Goal: Transaction & Acquisition: Subscribe to service/newsletter

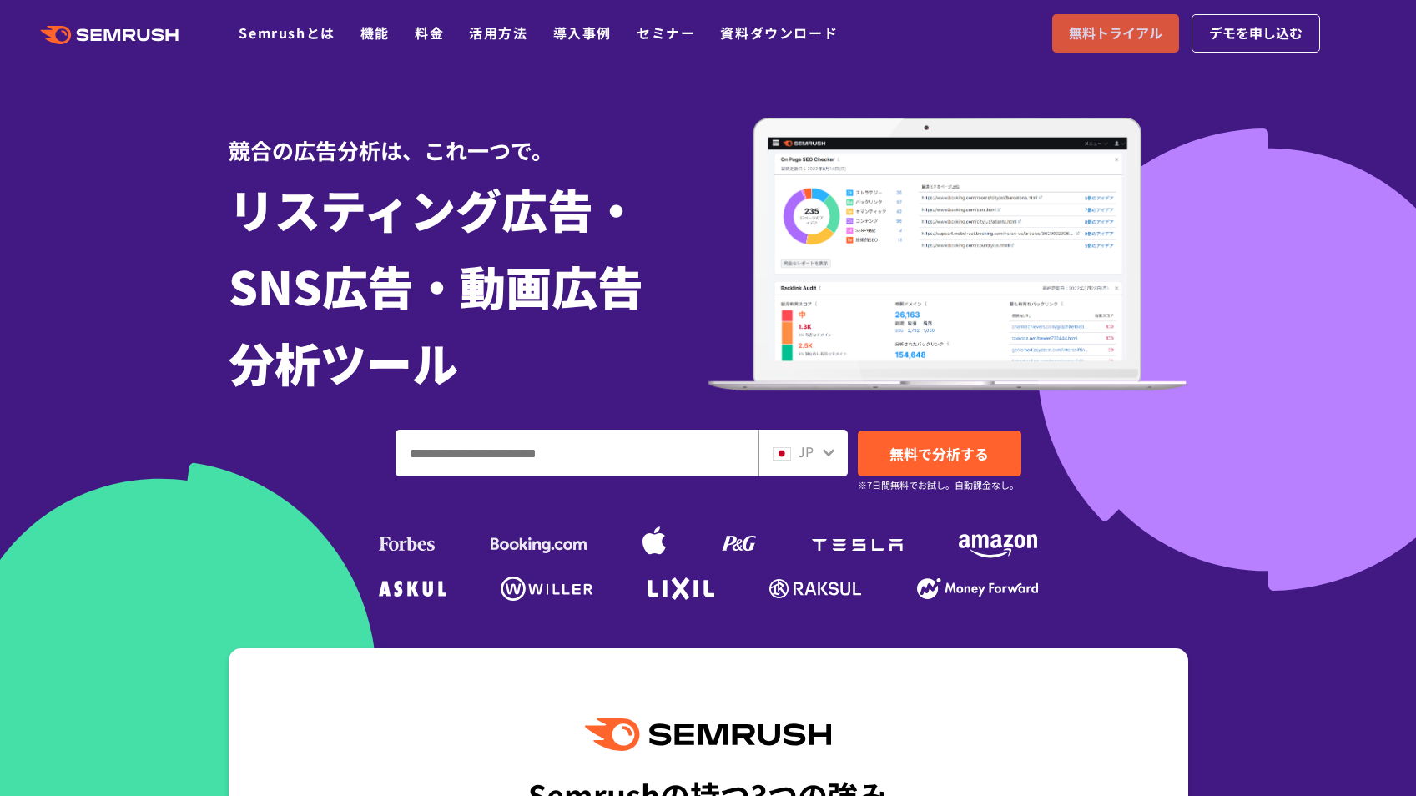
click at [1117, 43] on span "無料トライアル" at bounding box center [1115, 34] width 93 height 22
click at [609, 461] on input "ドメイン、キーワードまたはURLを入力してください" at bounding box center [576, 453] width 361 height 45
paste input "**********"
type input "**********"
click at [1258, 40] on span "デモを申し込む" at bounding box center [1255, 34] width 93 height 22
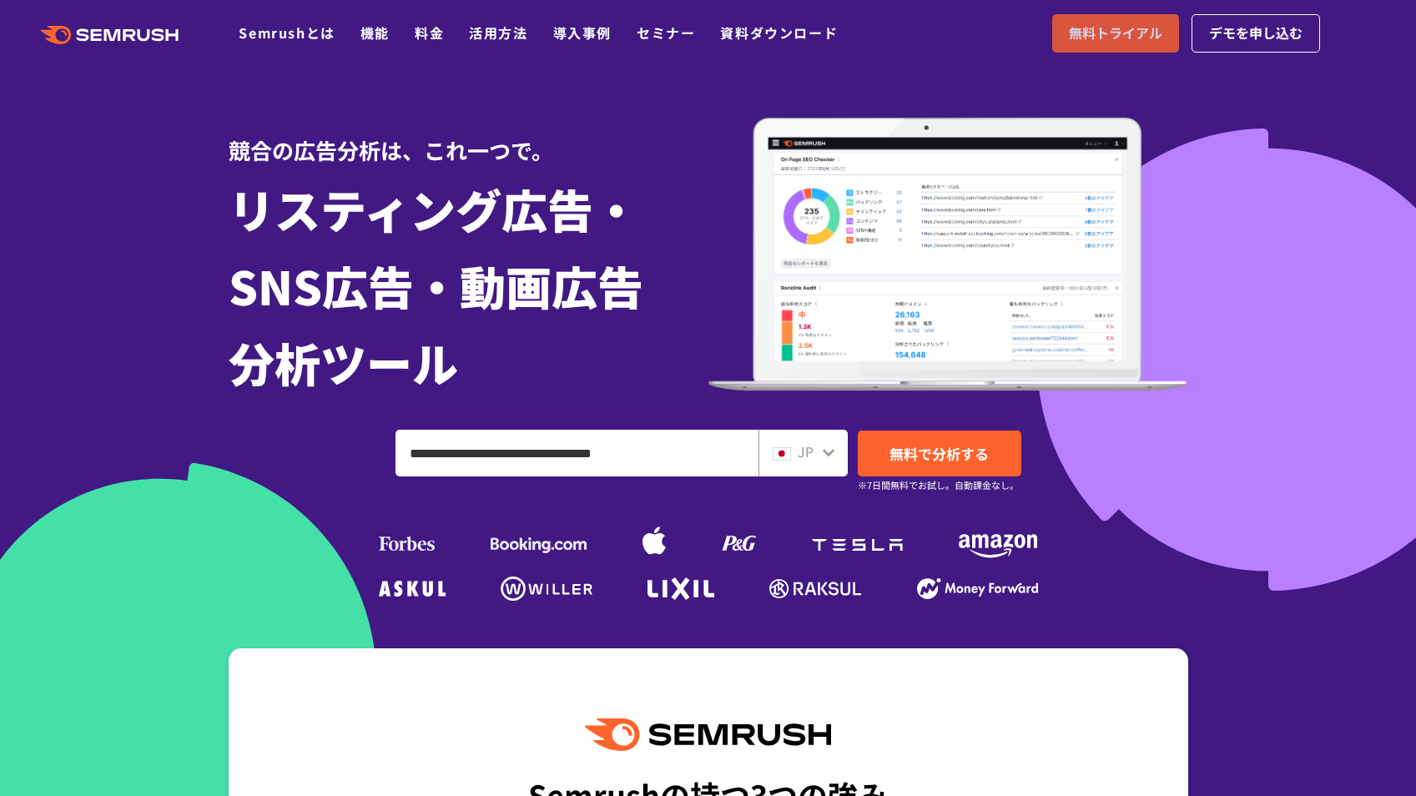
click at [1108, 43] on span "無料トライアル" at bounding box center [1115, 34] width 93 height 22
click at [969, 448] on span "無料で分析する" at bounding box center [939, 453] width 99 height 21
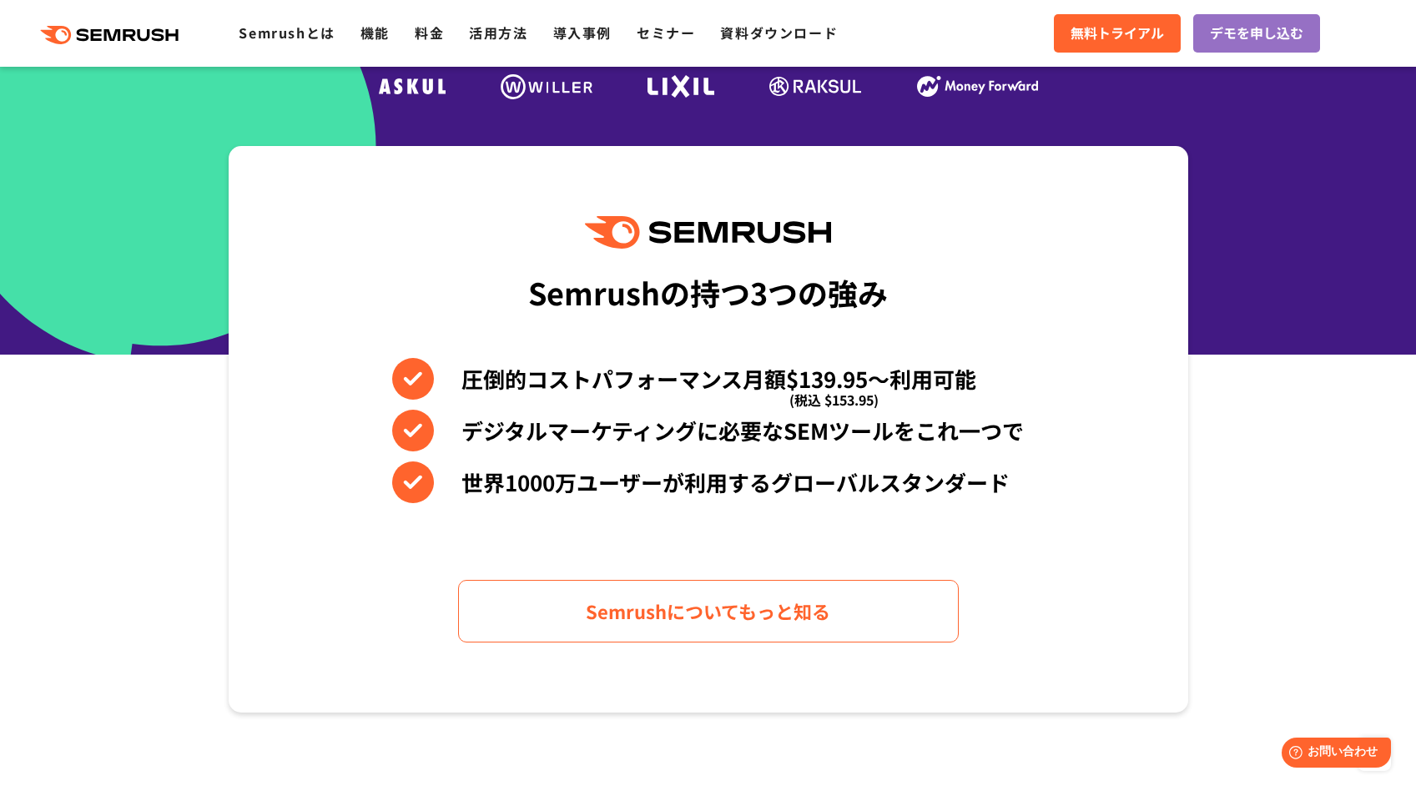
scroll to position [167, 0]
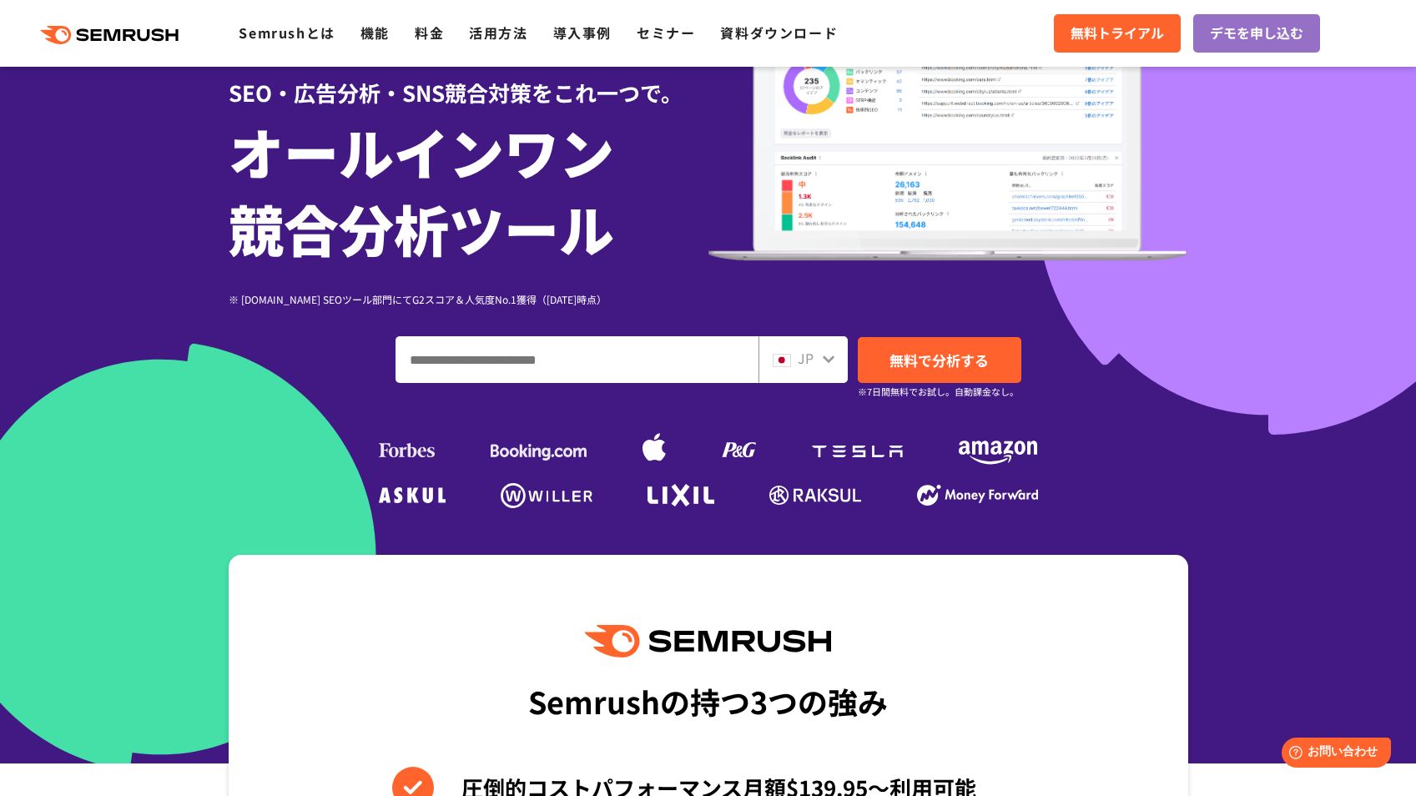
click at [806, 361] on span "JP" at bounding box center [806, 358] width 16 height 20
click at [824, 360] on icon at bounding box center [828, 358] width 13 height 13
click at [792, 356] on div "JP" at bounding box center [799, 359] width 53 height 22
click at [787, 356] on img at bounding box center [782, 360] width 18 height 13
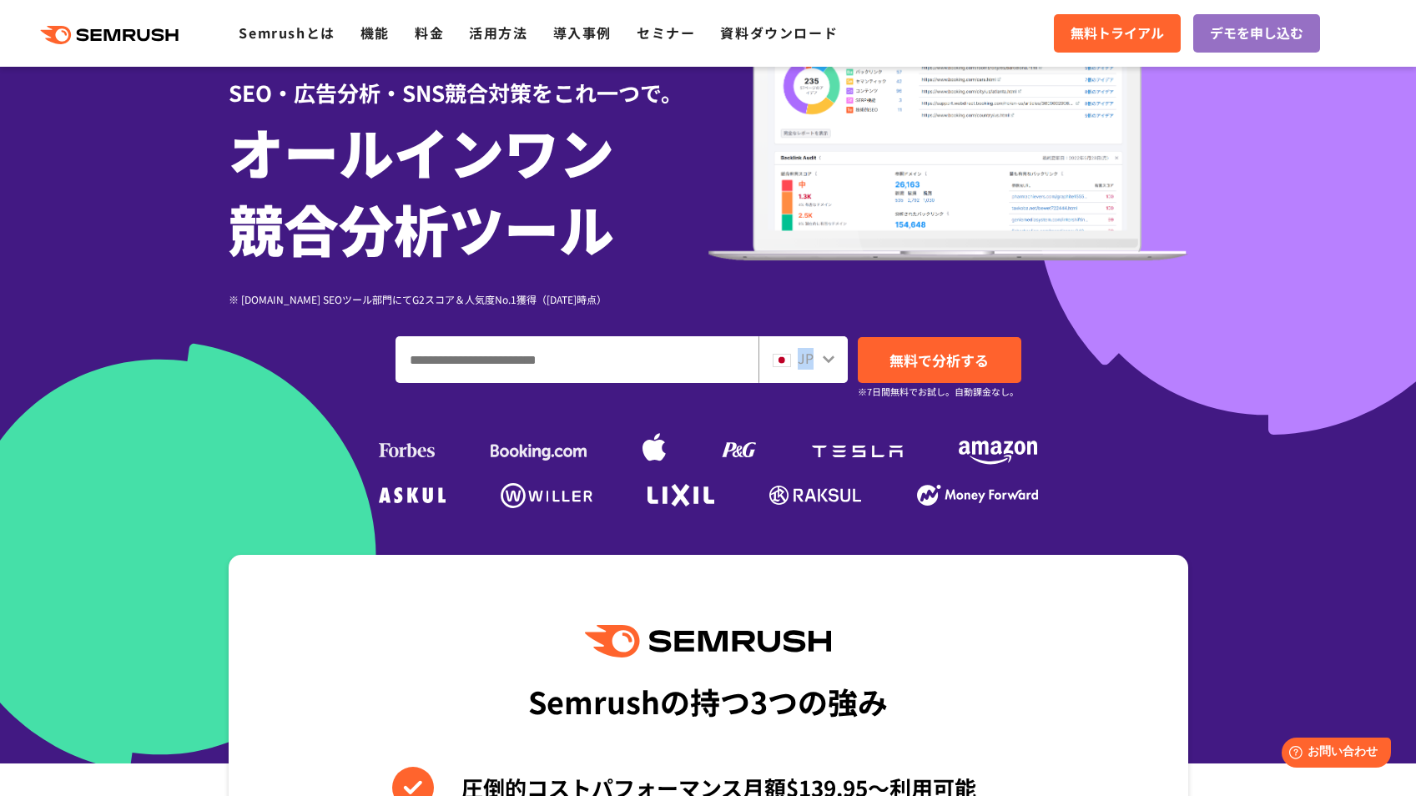
click at [780, 361] on img at bounding box center [782, 360] width 18 height 13
click at [838, 409] on ul at bounding box center [709, 445] width 668 height 75
click at [927, 353] on span "無料で分析する" at bounding box center [939, 360] width 99 height 21
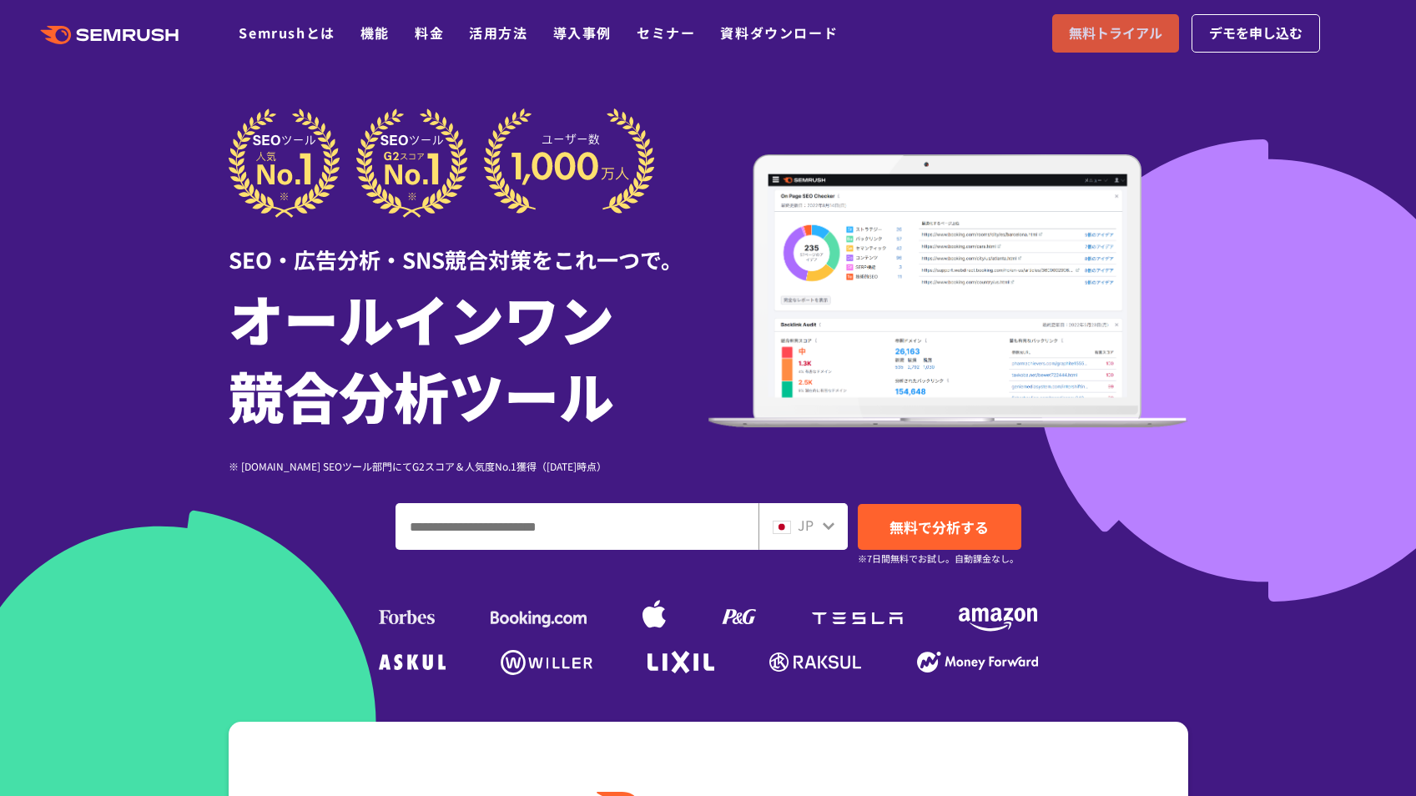
click at [1142, 32] on span "無料トライアル" at bounding box center [1115, 34] width 93 height 22
